Goal: Task Accomplishment & Management: Manage account settings

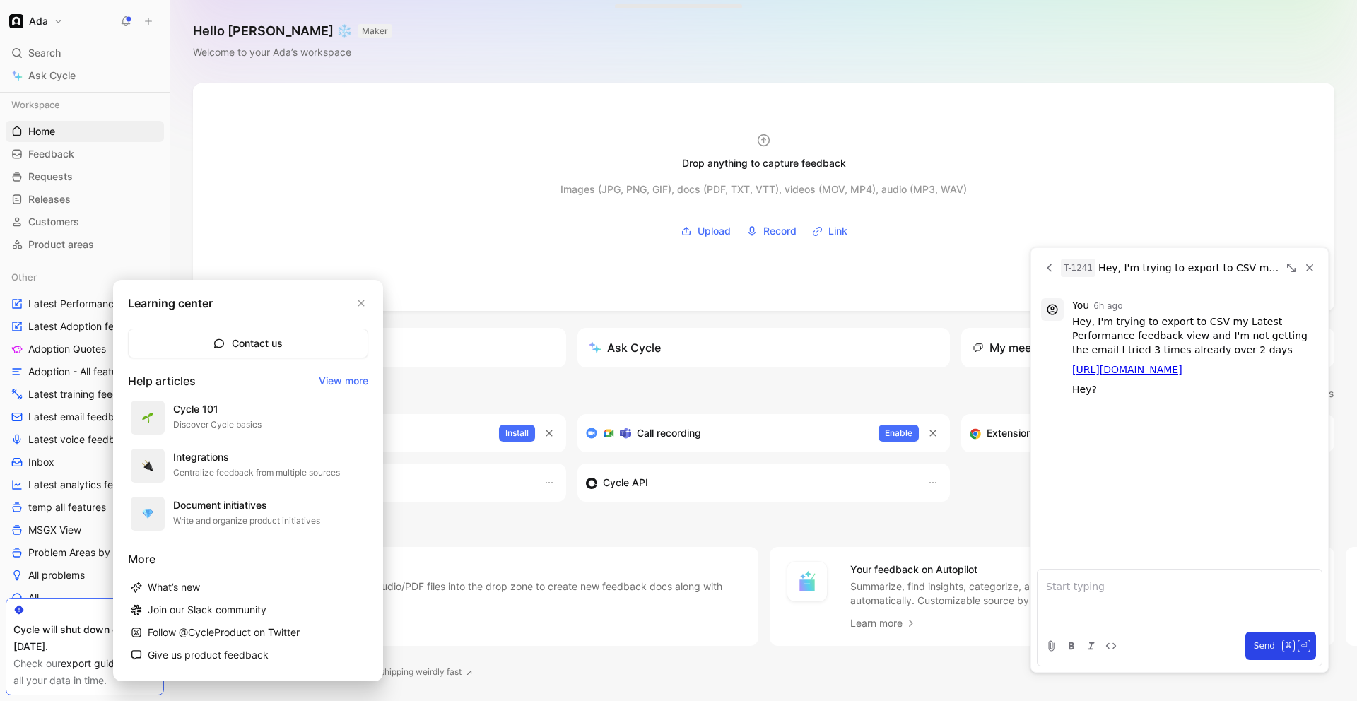
scroll to position [350, 0]
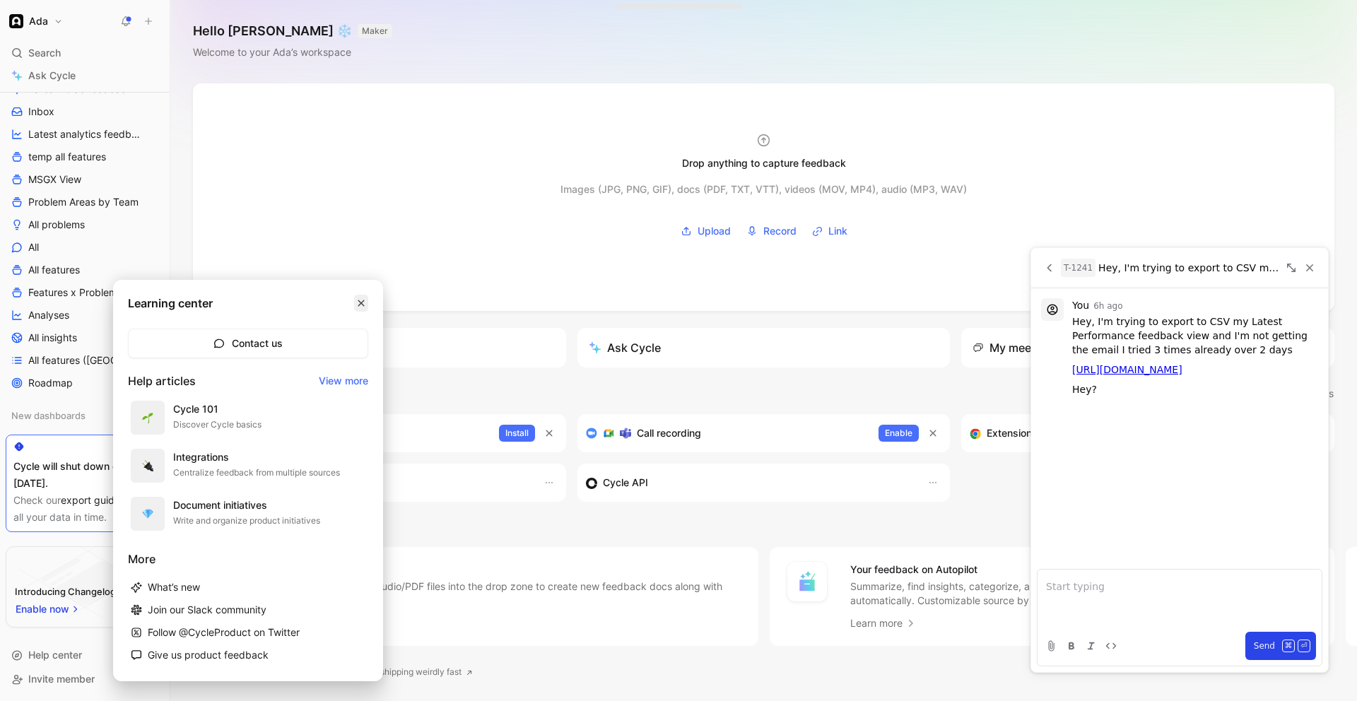
click at [363, 307] on button "button" at bounding box center [361, 303] width 14 height 17
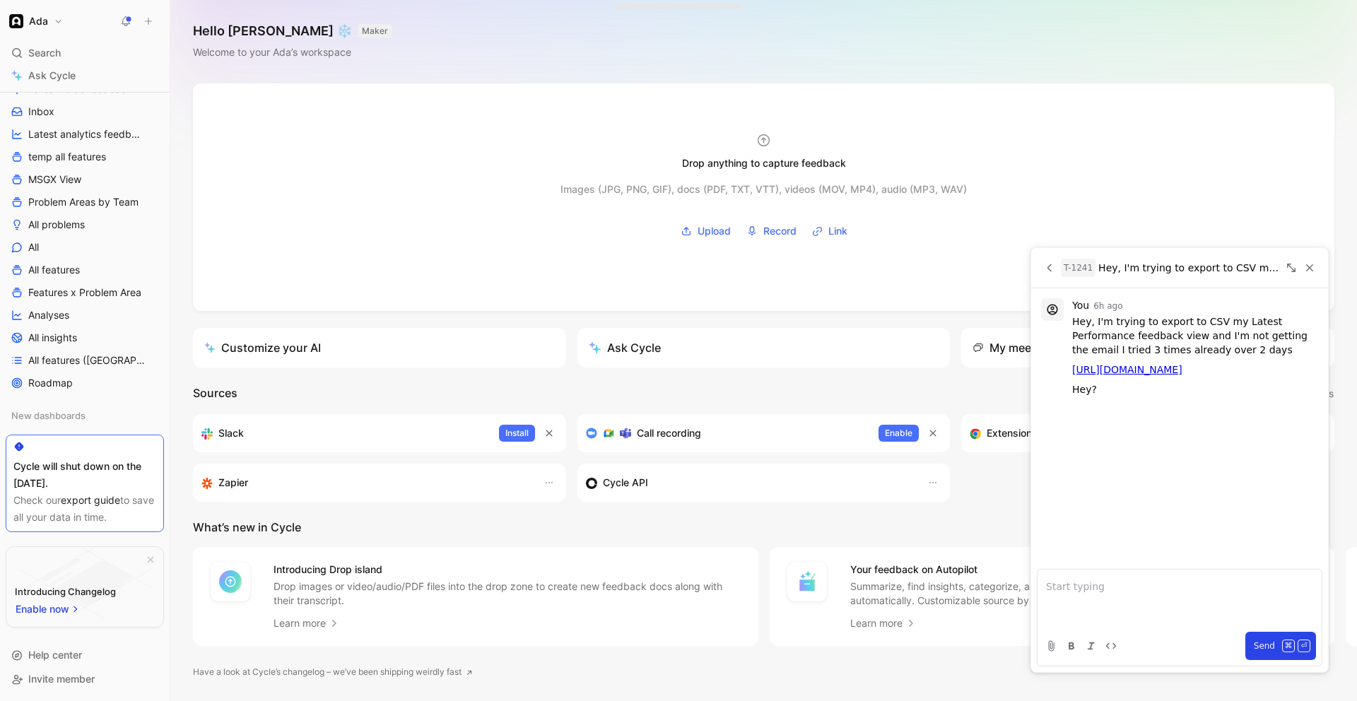
click at [659, 493] on div "Cycle API" at bounding box center [763, 483] width 373 height 38
click at [649, 493] on div "Cycle API" at bounding box center [763, 483] width 373 height 38
click at [630, 475] on h3 "Cycle API" at bounding box center [625, 482] width 45 height 17
click at [933, 482] on icon "button" at bounding box center [932, 482] width 11 height 11
click at [887, 516] on span "Open settings" at bounding box center [900, 513] width 65 height 12
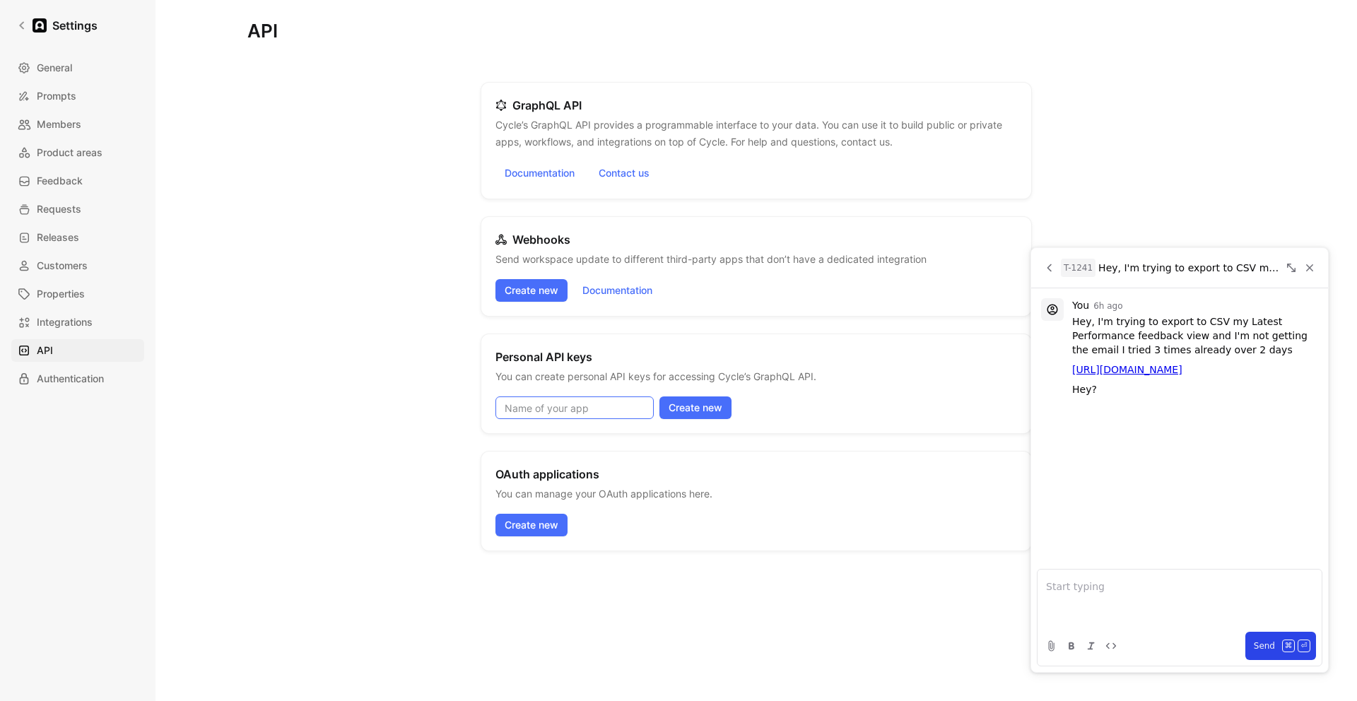
click at [618, 408] on input at bounding box center [574, 407] width 158 height 23
type input "export"
click at [699, 415] on span "Create new" at bounding box center [695, 407] width 54 height 17
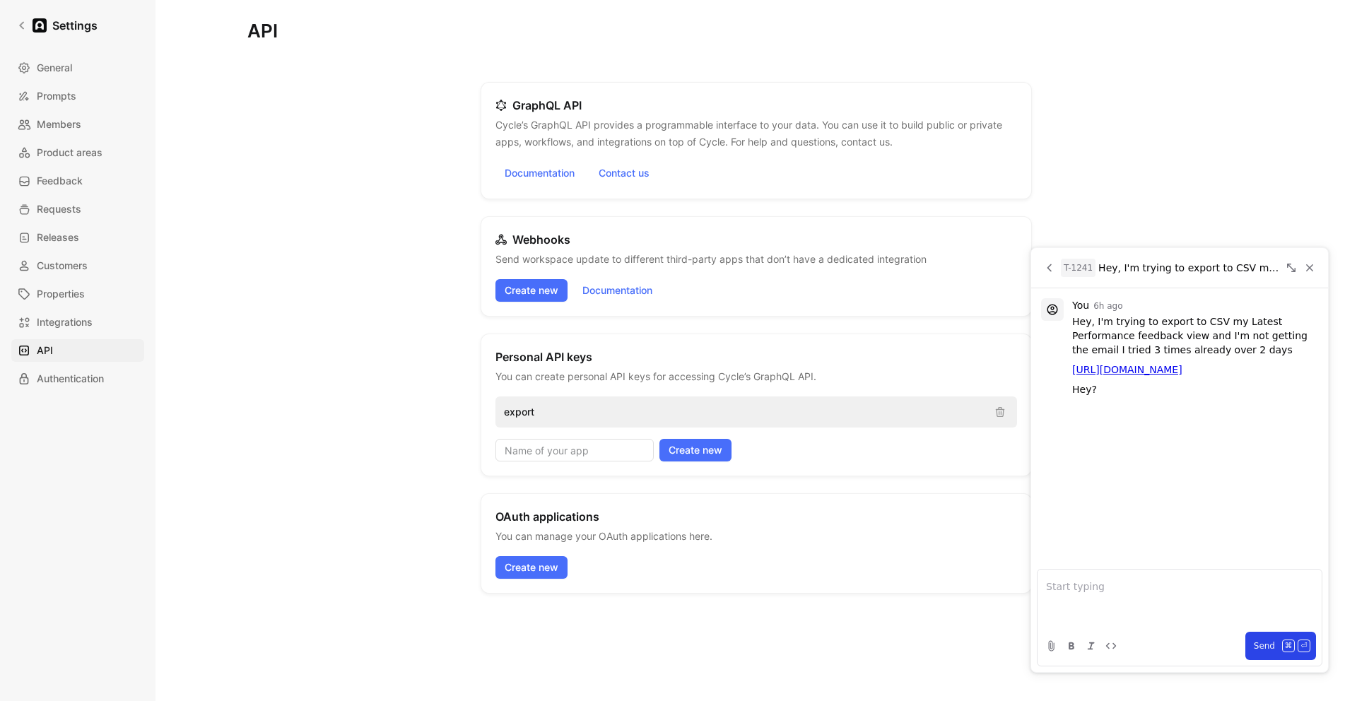
click at [708, 407] on p "export" at bounding box center [743, 411] width 479 height 17
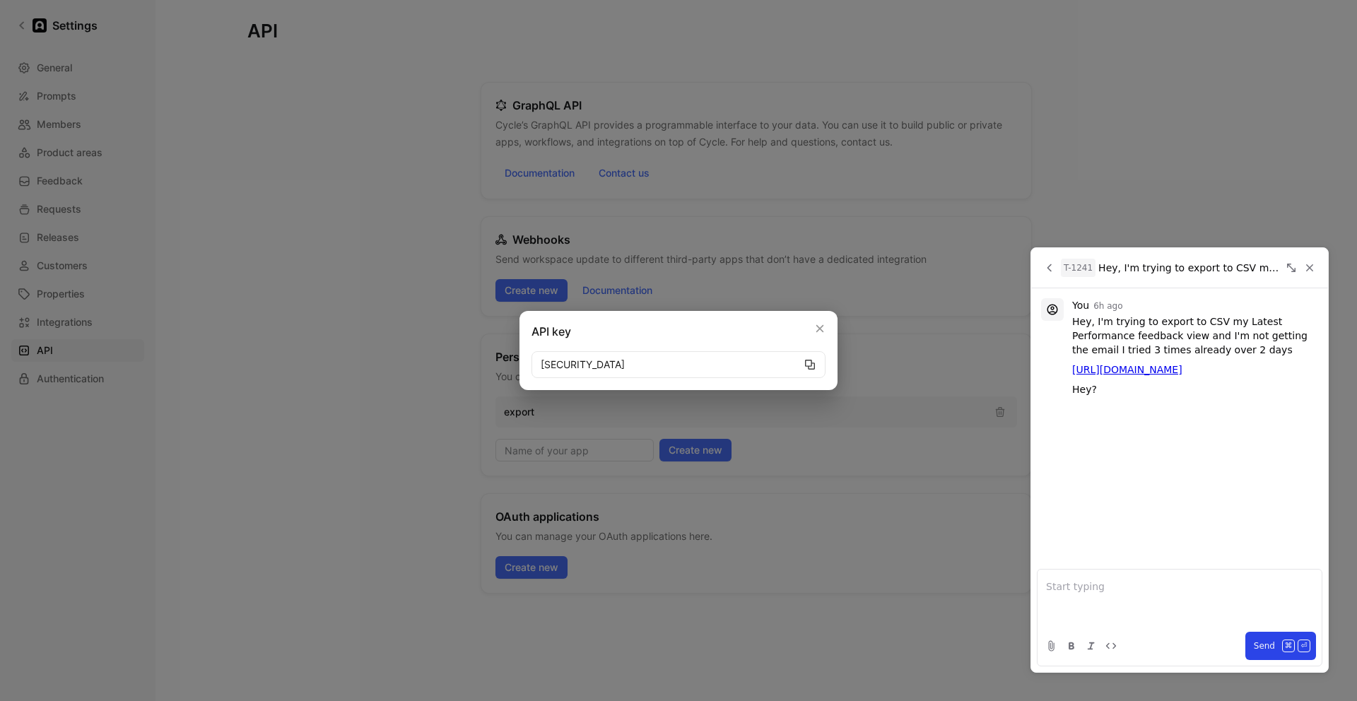
click at [809, 363] on icon "button" at bounding box center [809, 364] width 11 height 11
click at [374, 463] on div at bounding box center [678, 350] width 1357 height 701
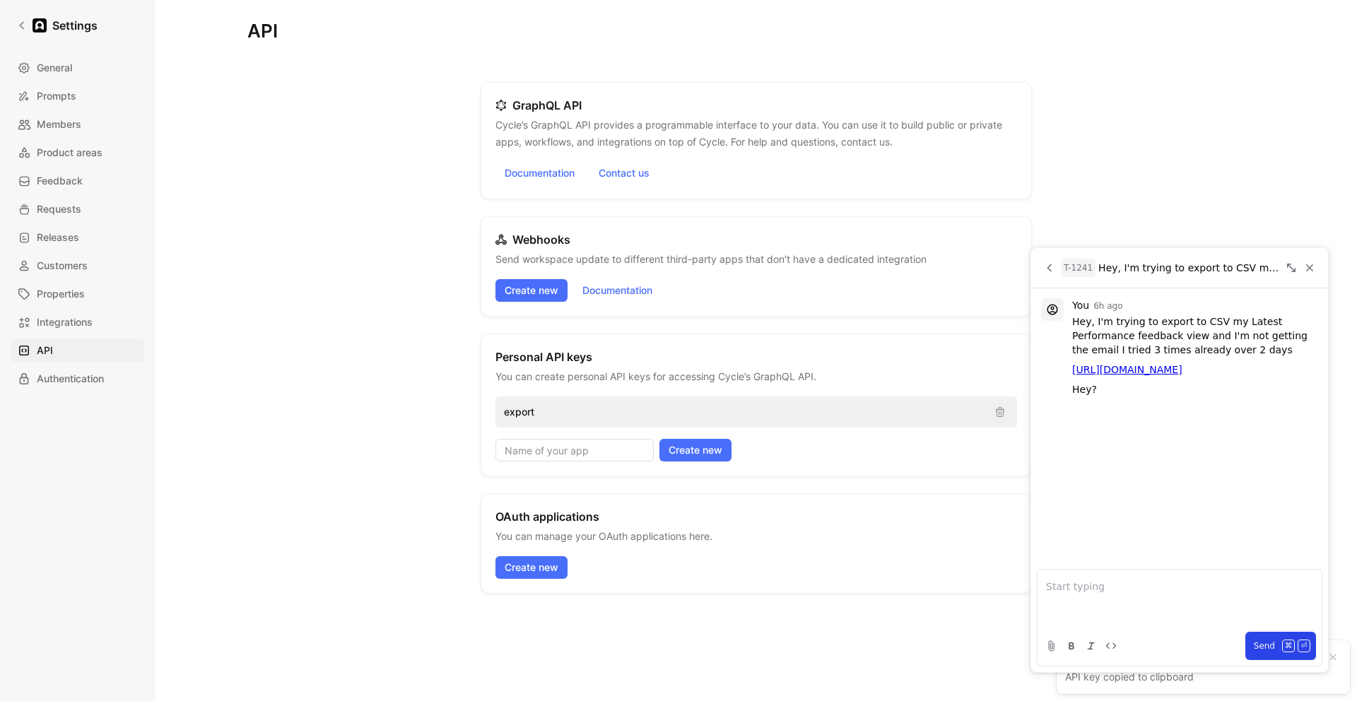
click at [563, 402] on div "export" at bounding box center [756, 411] width 522 height 31
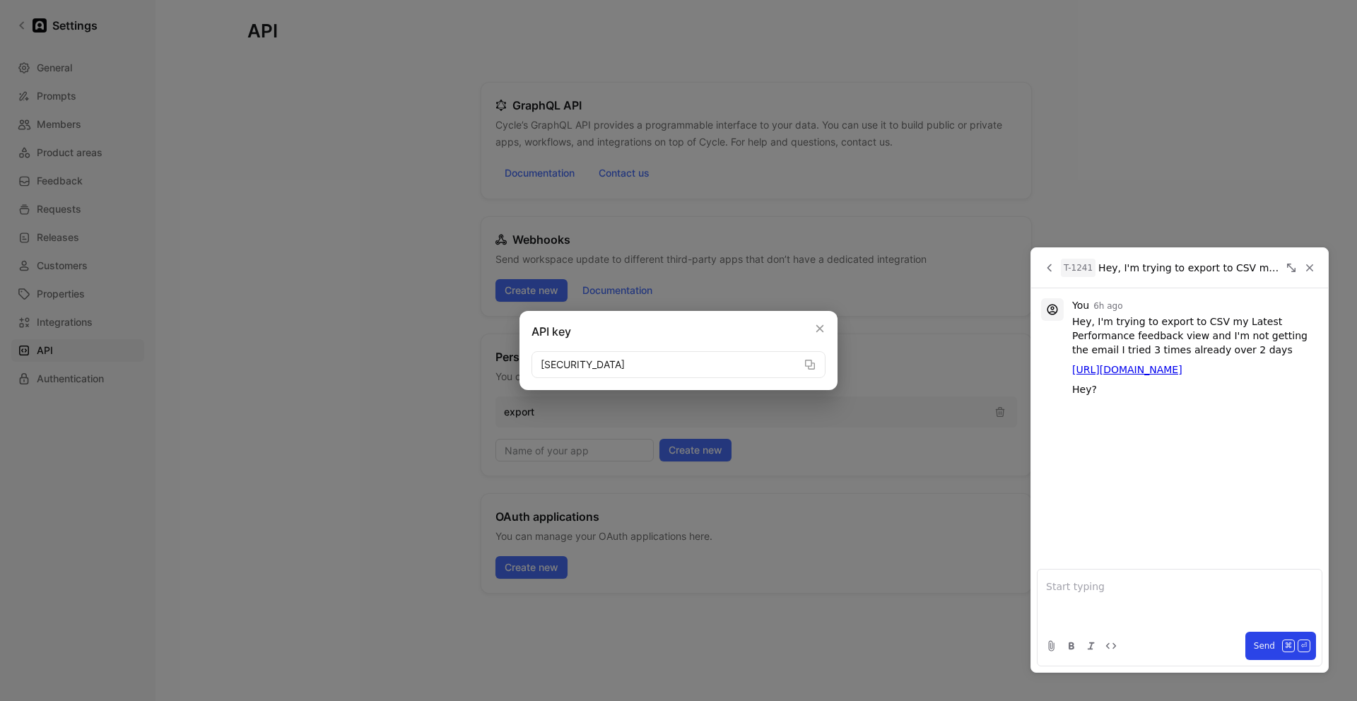
click at [367, 425] on div at bounding box center [678, 350] width 1357 height 701
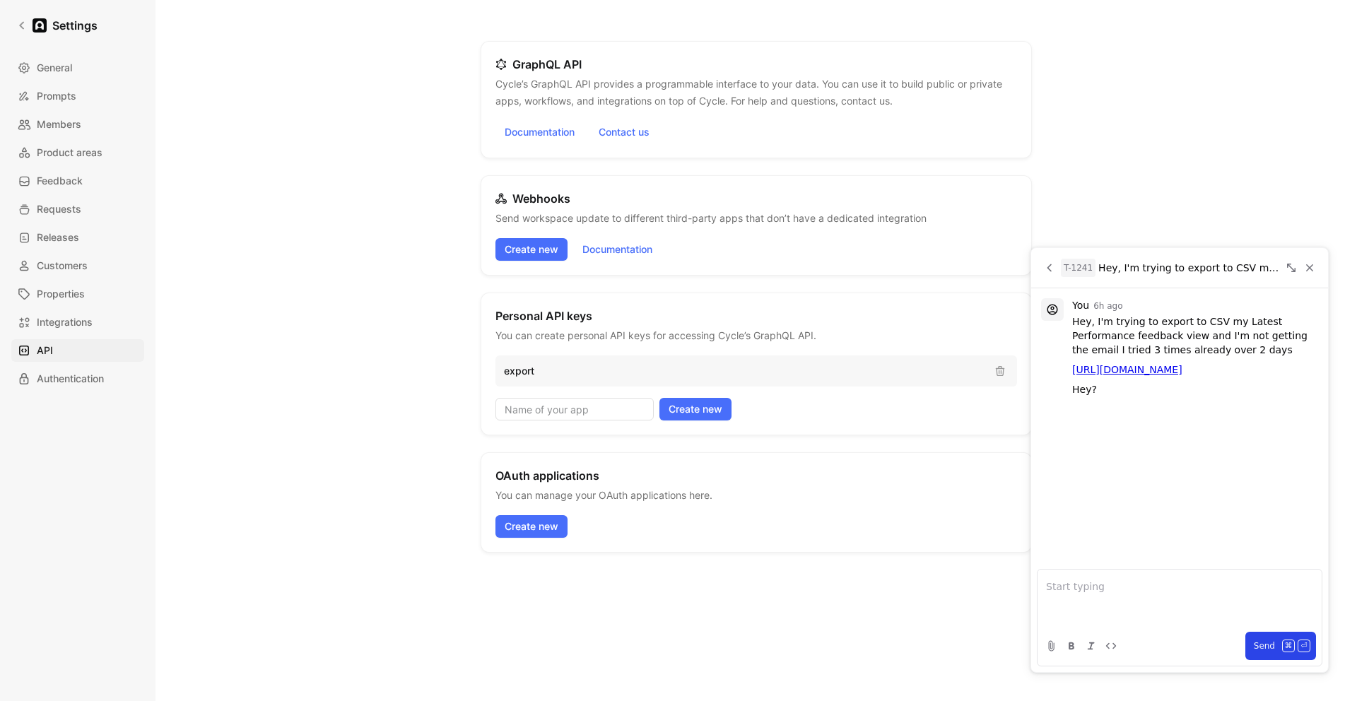
scroll to position [42, 0]
